Goal: Information Seeking & Learning: Check status

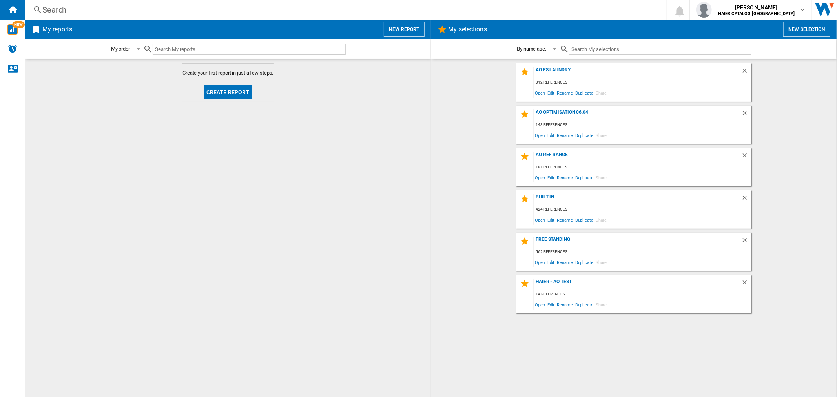
click at [86, 9] on div "Search" at bounding box center [344, 9] width 604 height 11
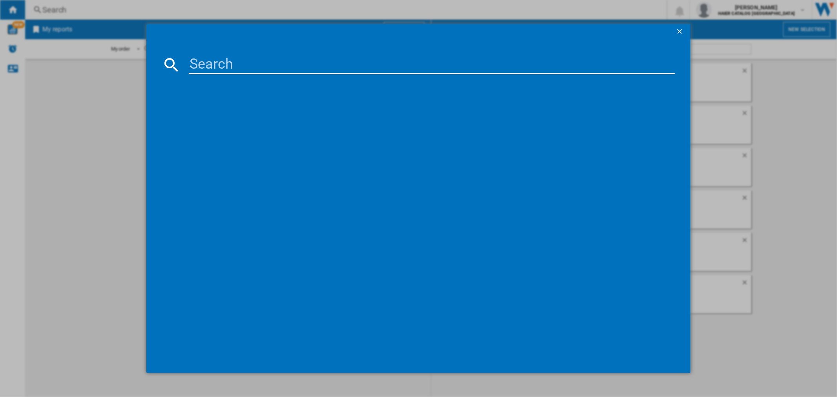
click at [222, 63] on input at bounding box center [432, 64] width 486 height 19
paste input "HAIER XF4A4M0X80 WHITE"
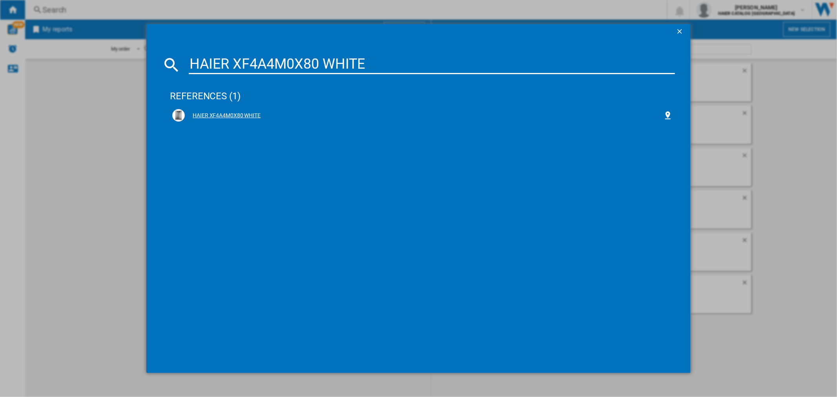
type input "HAIER XF4A4M0X80 WHITE"
click at [230, 119] on div "HAIER XF4A4M0X80 WHITE" at bounding box center [422, 115] width 500 height 13
click at [232, 116] on div "HAIER XF4A4M0X80 WHITE" at bounding box center [424, 116] width 478 height 8
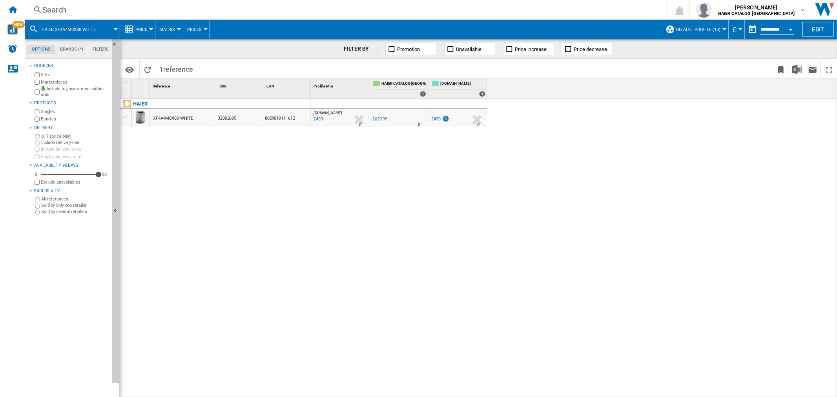
click at [792, 27] on button "Open calendar" at bounding box center [791, 28] width 14 height 14
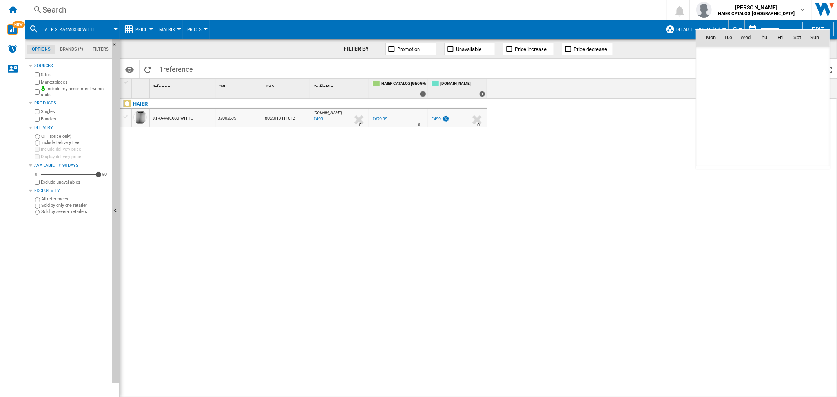
scroll to position [3745, 0]
click at [767, 71] on span "4" at bounding box center [763, 72] width 16 height 16
type input "**********"
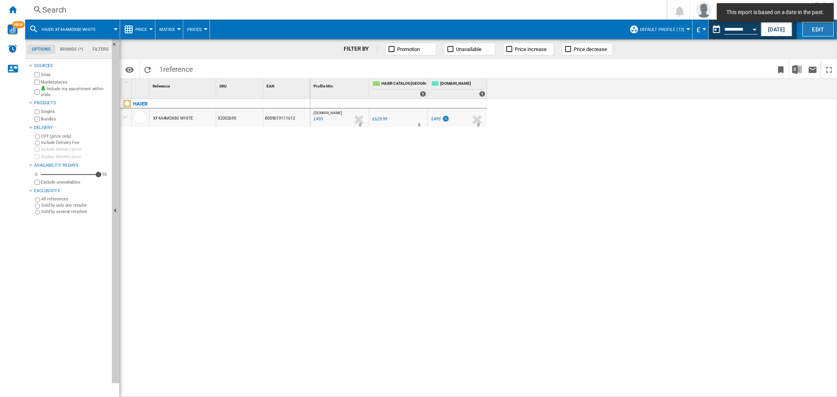
click at [813, 29] on button "Edit" at bounding box center [818, 29] width 31 height 15
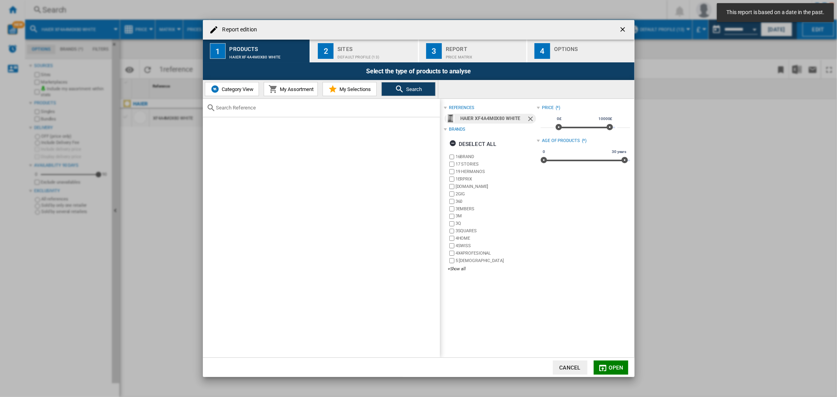
click at [378, 53] on div "Default profile (13)" at bounding box center [376, 55] width 77 height 8
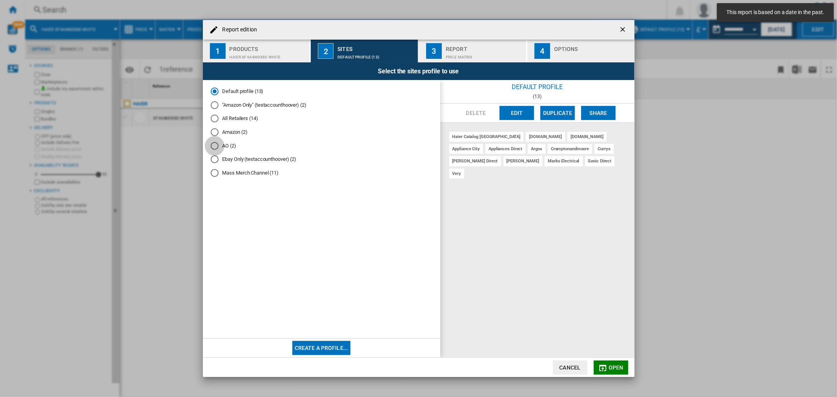
click at [216, 144] on div "AO (2)" at bounding box center [215, 146] width 8 height 8
click at [617, 365] on span "Open" at bounding box center [616, 368] width 15 height 6
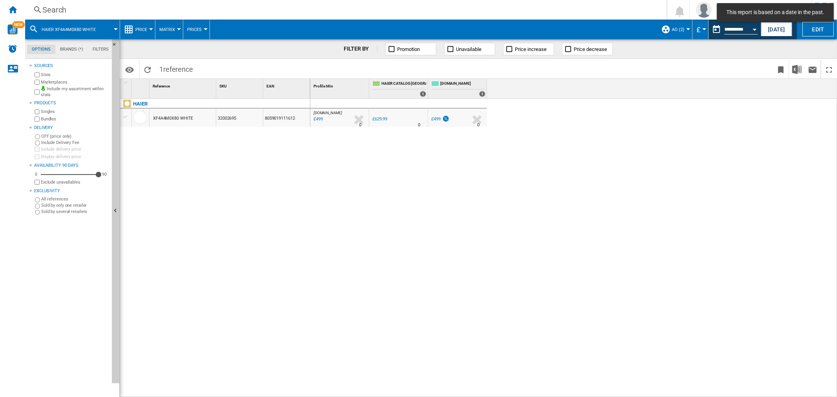
click at [80, 9] on div "Search" at bounding box center [344, 9] width 604 height 11
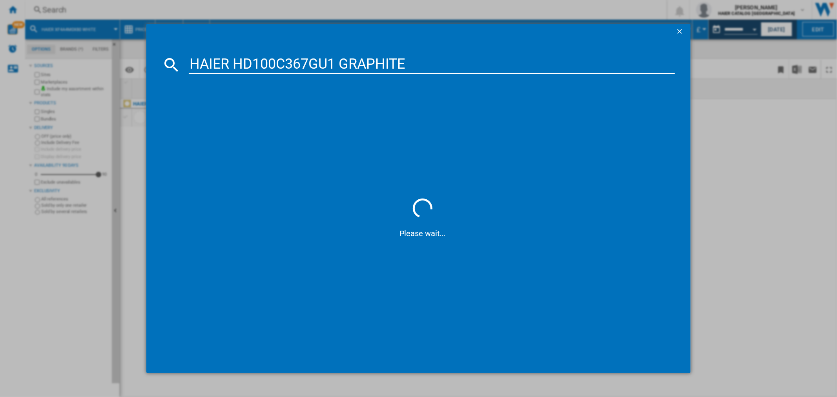
type input "HAIER HD100C367GU1 GRAPHITE"
click at [249, 112] on div "HAIER HD100C367GU1 GRAPHITE" at bounding box center [424, 116] width 478 height 8
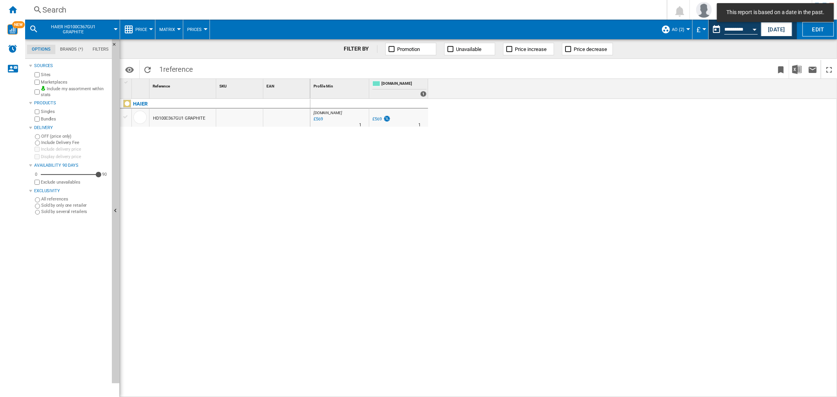
click at [76, 11] on div "Search" at bounding box center [344, 9] width 604 height 11
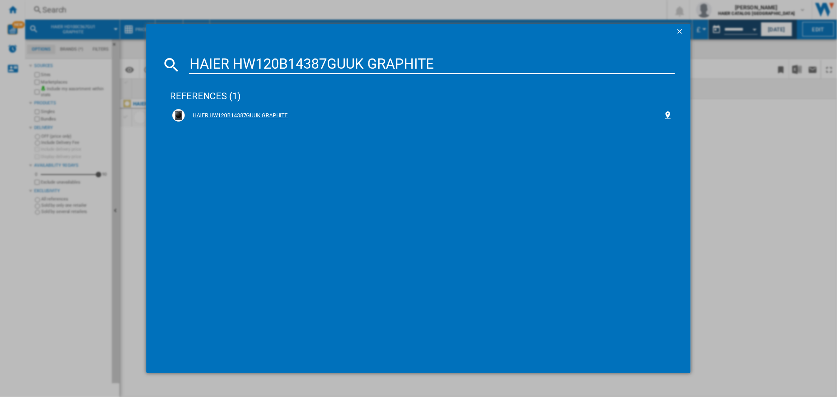
type input "HAIER HW120B14387GUUK GRAPHITE"
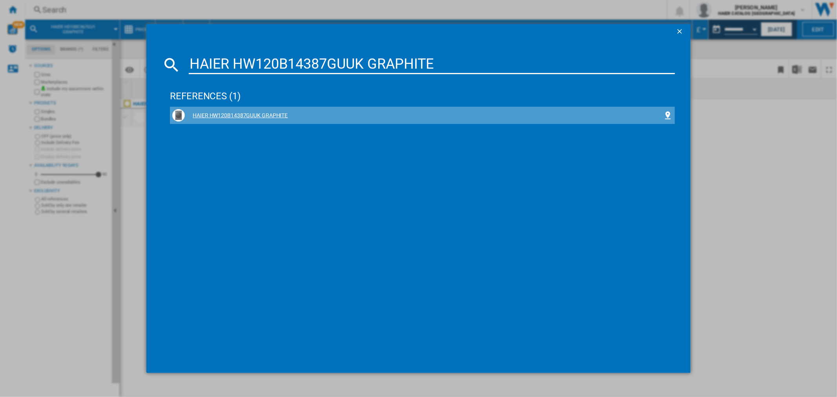
click at [241, 115] on div "HAIER HW120B14387GUUK GRAPHITE" at bounding box center [424, 116] width 478 height 8
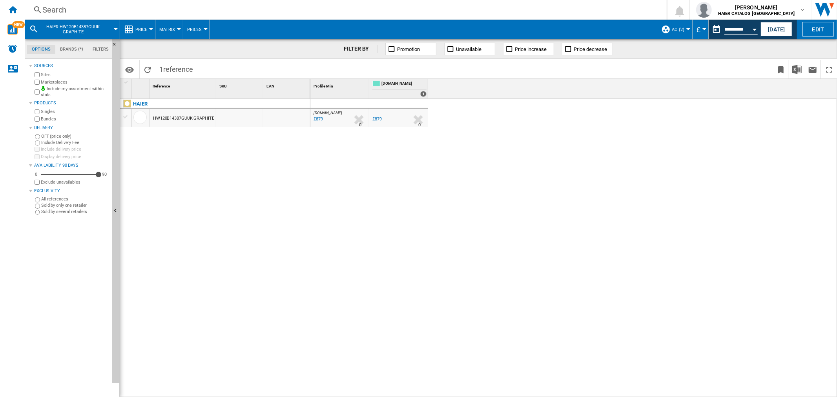
click at [51, 11] on div "Search" at bounding box center [344, 9] width 604 height 11
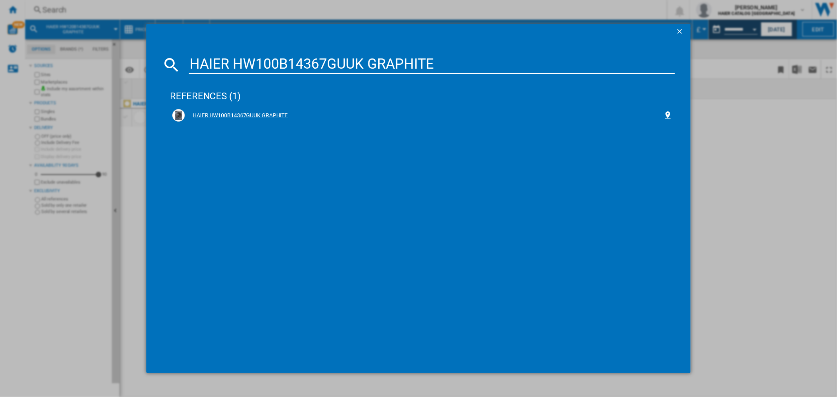
type input "HAIER HW100B14367GUUK GRAPHITE"
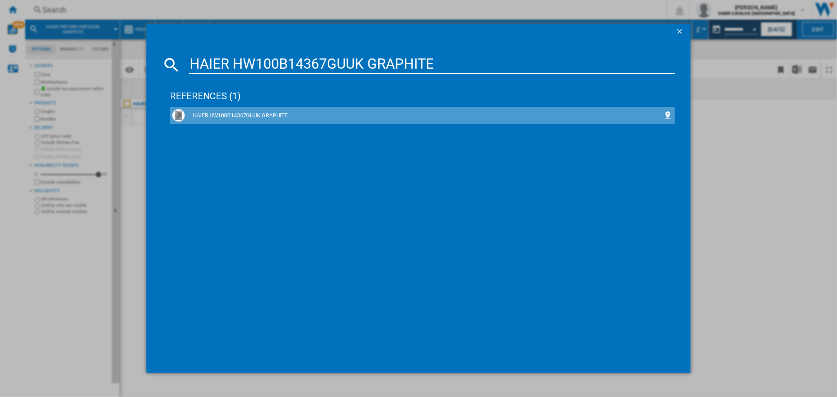
click at [272, 119] on div "HAIER HW100B14367GUUK GRAPHITE" at bounding box center [424, 116] width 478 height 8
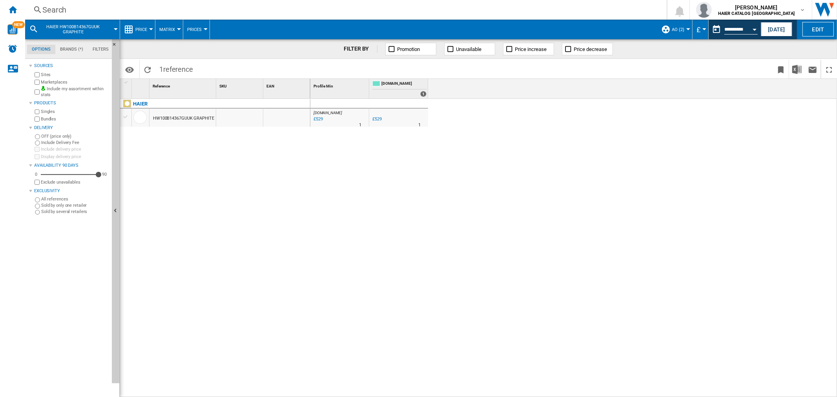
click at [88, 9] on div "Search" at bounding box center [344, 9] width 604 height 11
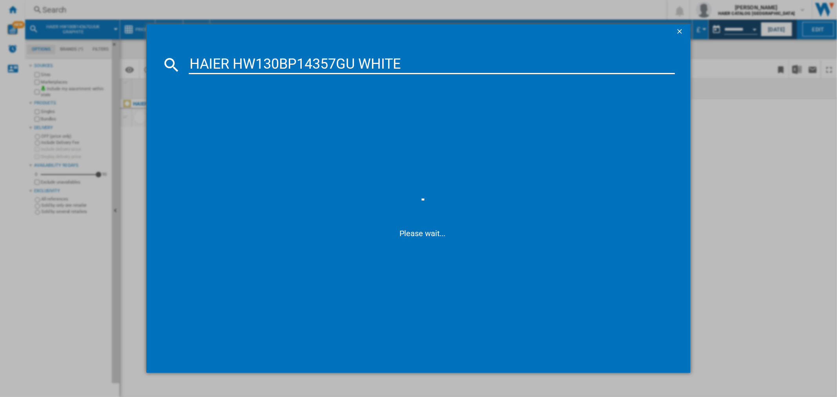
type input "HAIER HW130BP14357GU WHITE"
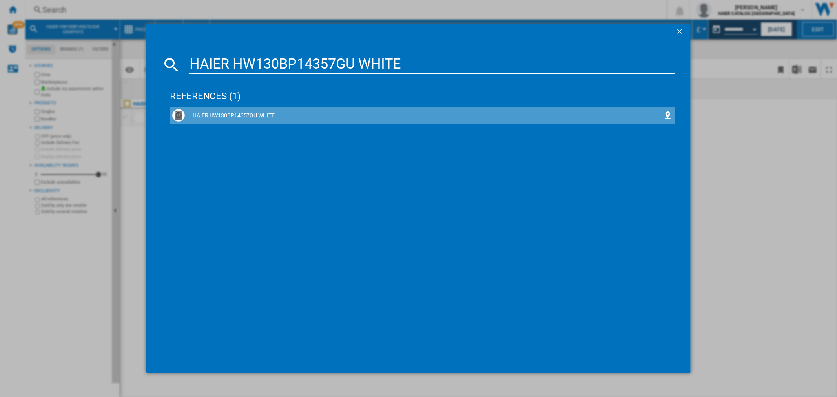
click at [242, 111] on div "HAIER HW130BP14357GU WHITE" at bounding box center [422, 115] width 500 height 13
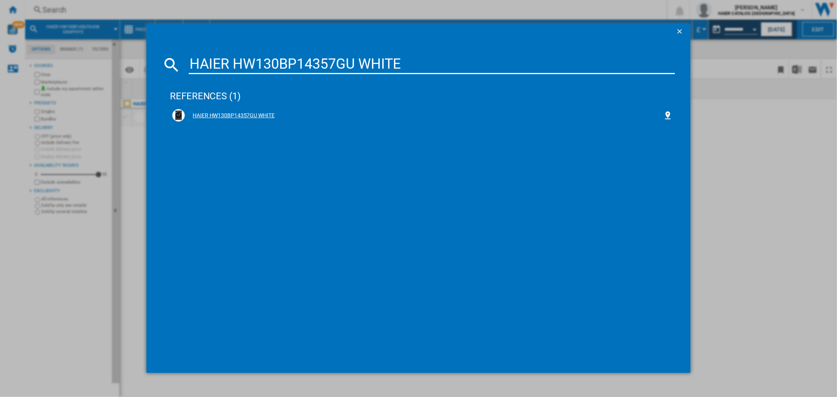
click at [254, 112] on div "HAIER HW130BP14357GU WHITE" at bounding box center [424, 116] width 478 height 8
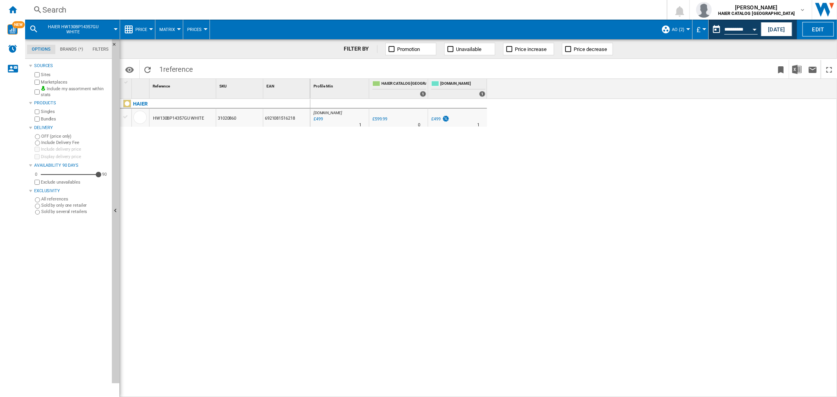
click at [55, 4] on div "Search" at bounding box center [344, 9] width 604 height 11
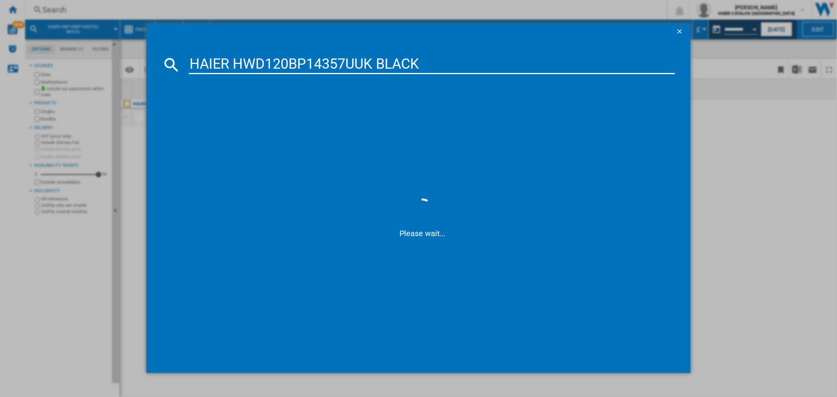
type input "HAIER HWD120BP14357UUK BLACK"
click at [234, 119] on div "HAIER HWD120BP14357UUK BLACK" at bounding box center [424, 116] width 478 height 8
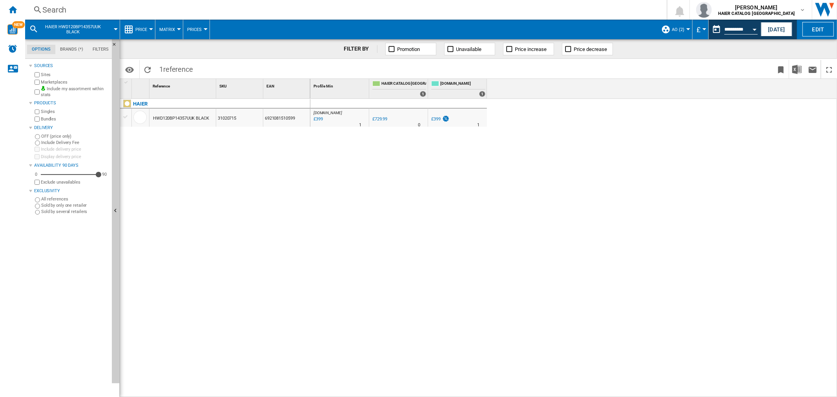
click at [57, 10] on div "Search" at bounding box center [344, 9] width 604 height 11
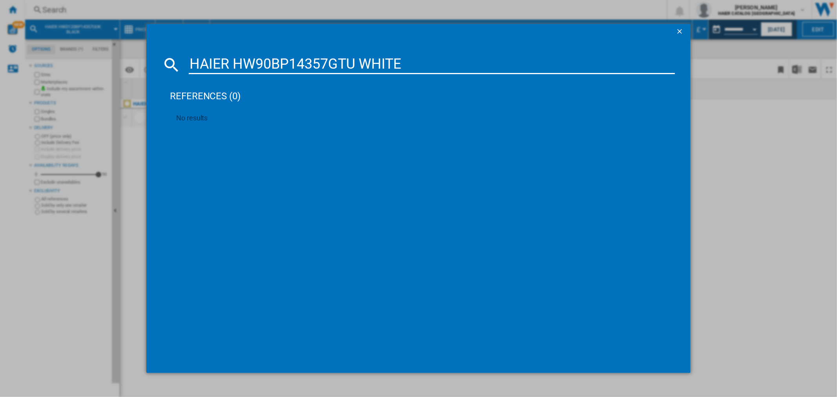
drag, startPoint x: 418, startPoint y: 62, endPoint x: 50, endPoint y: 52, distance: 368.4
click at [50, 52] on div "HAIER HW90BP14357GTU WHITE references (0) No results" at bounding box center [418, 198] width 837 height 397
paste input "31020819"
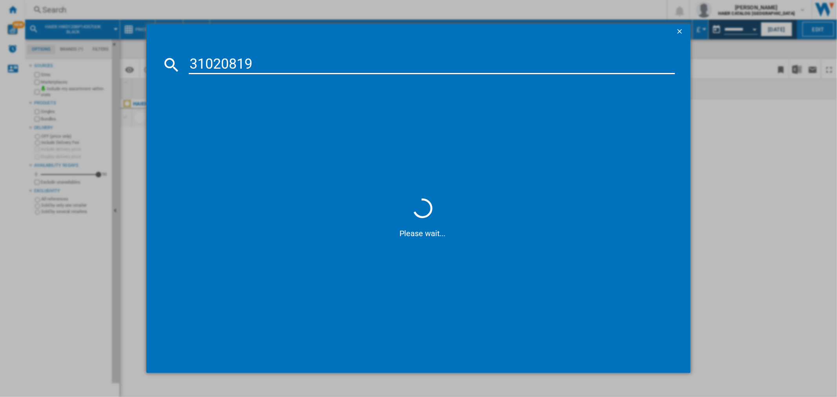
type input "31020819"
drag, startPoint x: 237, startPoint y: 113, endPoint x: 24, endPoint y: 108, distance: 213.6
click at [237, 113] on div "HAIER HW90BP14357TU WHITE" at bounding box center [424, 116] width 478 height 8
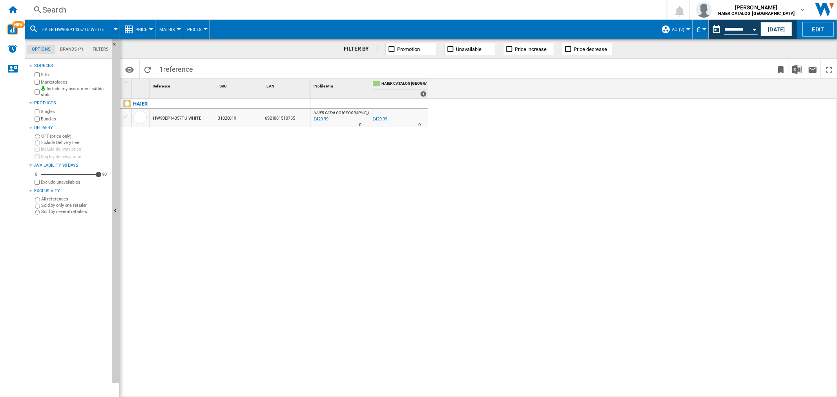
click at [53, 9] on div "Search" at bounding box center [344, 9] width 604 height 11
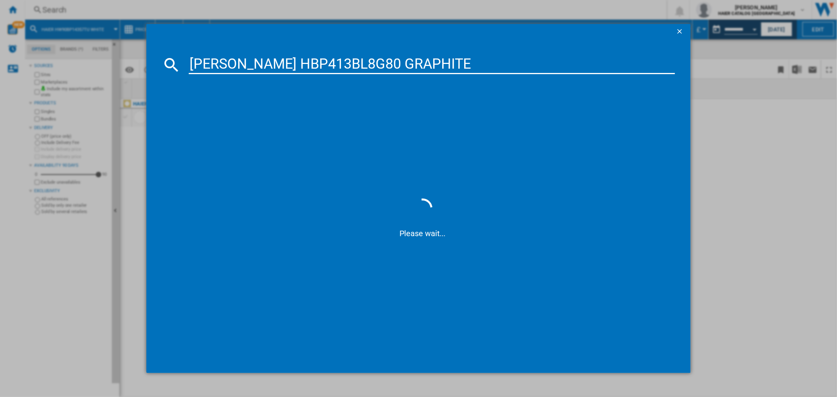
type input "HOOVER HBP413BL8G80 GRAPHITE"
click at [259, 115] on div "HOOVER HBP413BL8G80 GRAPHITE" at bounding box center [424, 116] width 478 height 8
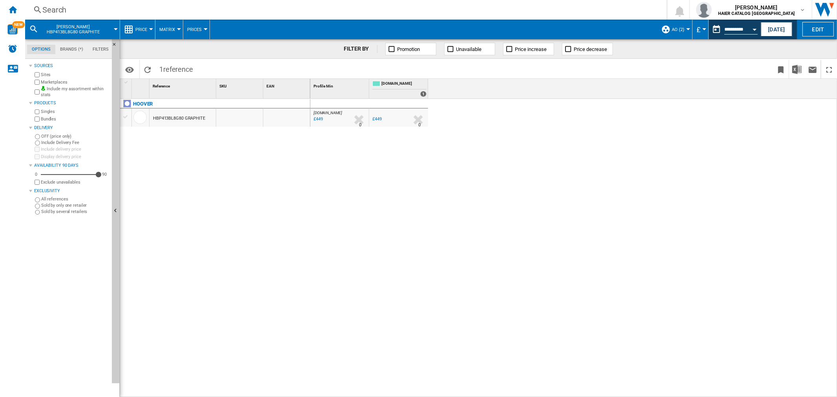
click at [69, 11] on div "Search" at bounding box center [344, 9] width 604 height 11
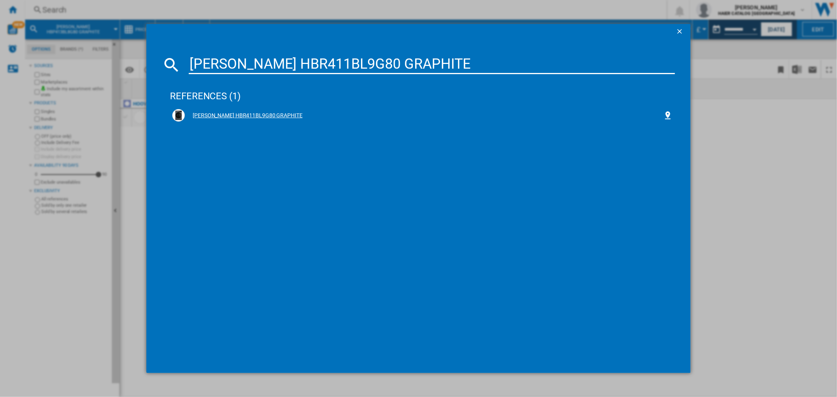
type input "HOOVER HBR411BL9G80 GRAPHITE"
click at [213, 114] on div "HOOVER HBR411BL9G80 GRAPHITE" at bounding box center [424, 116] width 478 height 8
